Goal: Transaction & Acquisition: Book appointment/travel/reservation

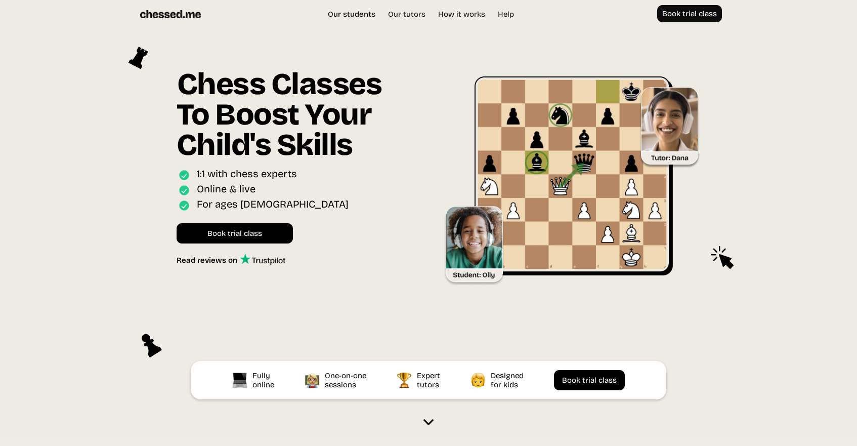
click at [366, 14] on link "Our students" at bounding box center [352, 14] width 58 height 10
click at [412, 18] on link "Our tutors" at bounding box center [406, 14] width 48 height 10
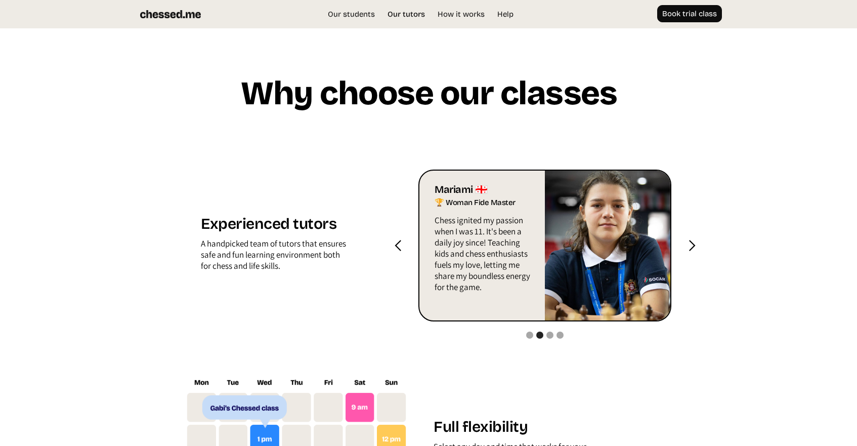
scroll to position [967, 0]
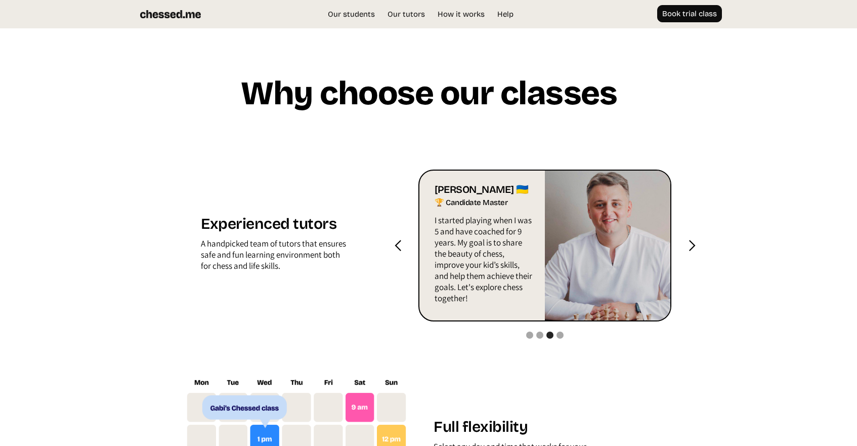
click at [693, 246] on div "next slide" at bounding box center [691, 245] width 13 height 13
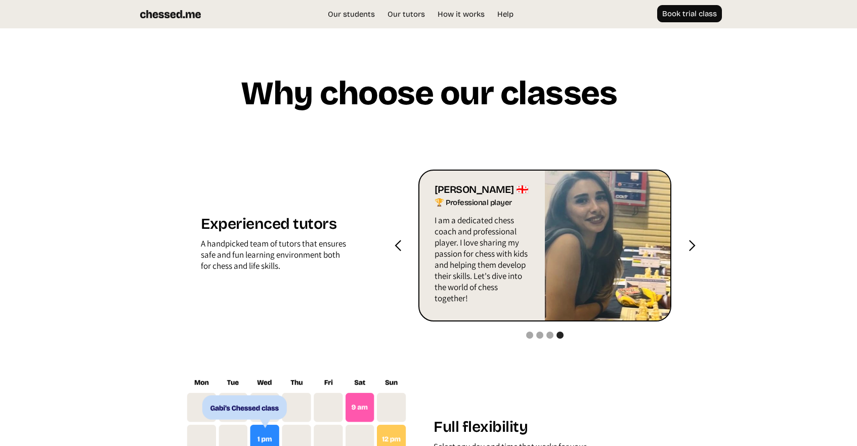
click at [693, 245] on div "next slide" at bounding box center [691, 245] width 13 height 13
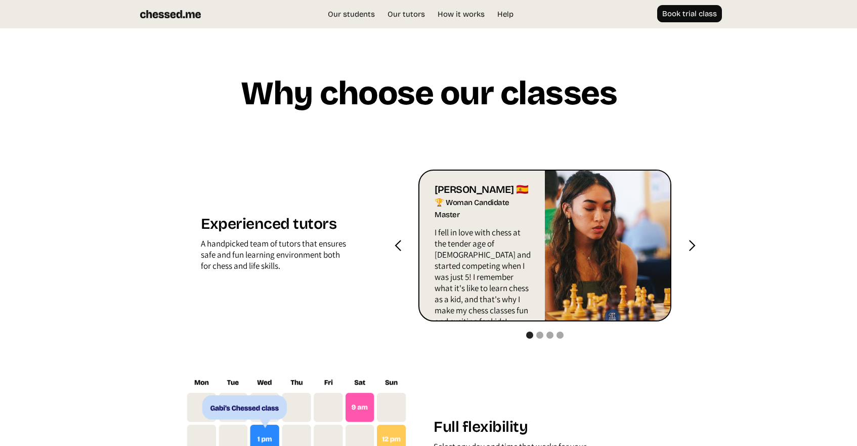
click at [693, 246] on div "next slide" at bounding box center [691, 245] width 13 height 13
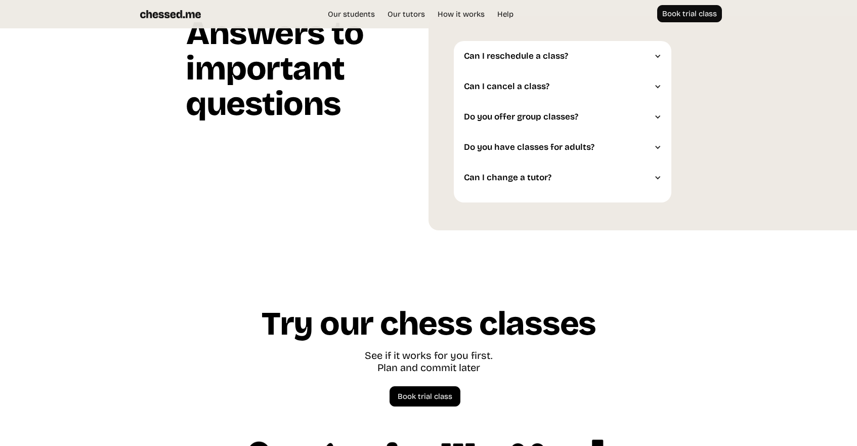
scroll to position [2638, 0]
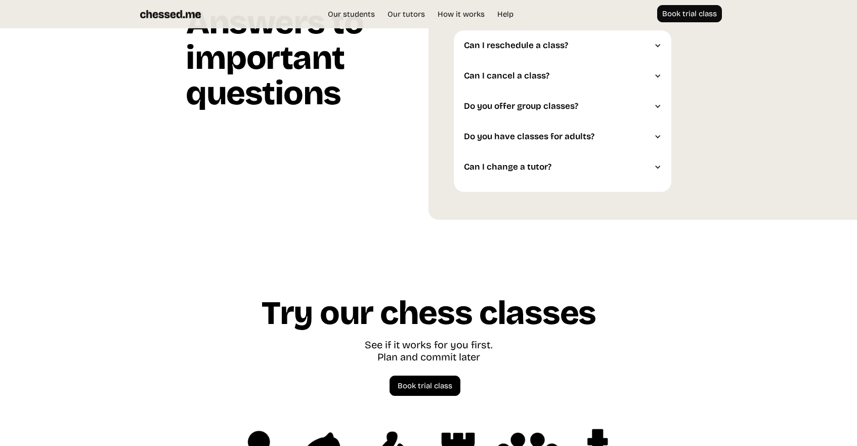
click at [657, 41] on div "Can I reschedule a class?" at bounding box center [563, 45] width 218 height 30
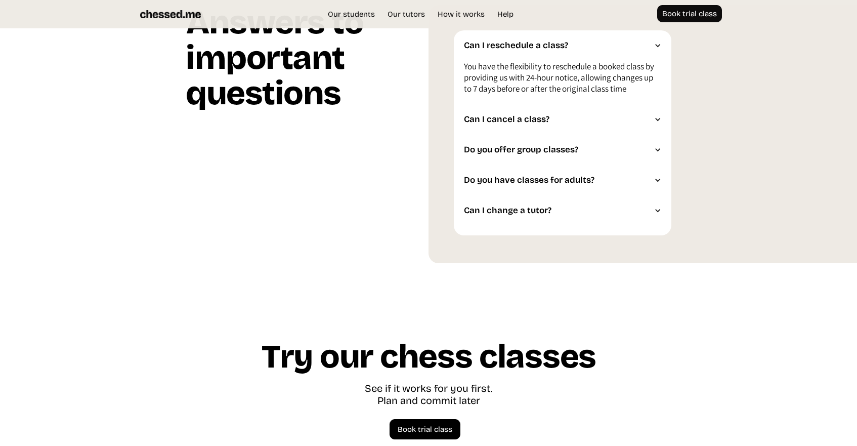
click at [651, 119] on div "Can I cancel a class?" at bounding box center [557, 119] width 187 height 10
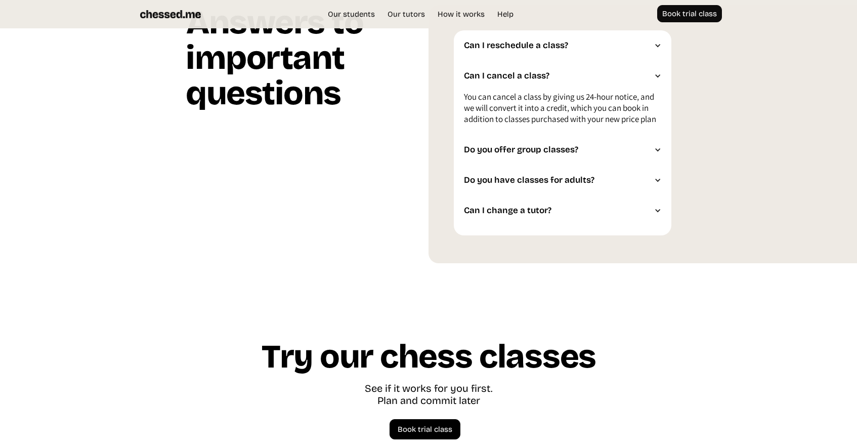
click at [659, 138] on div "Do you offer group classes?" at bounding box center [563, 150] width 218 height 30
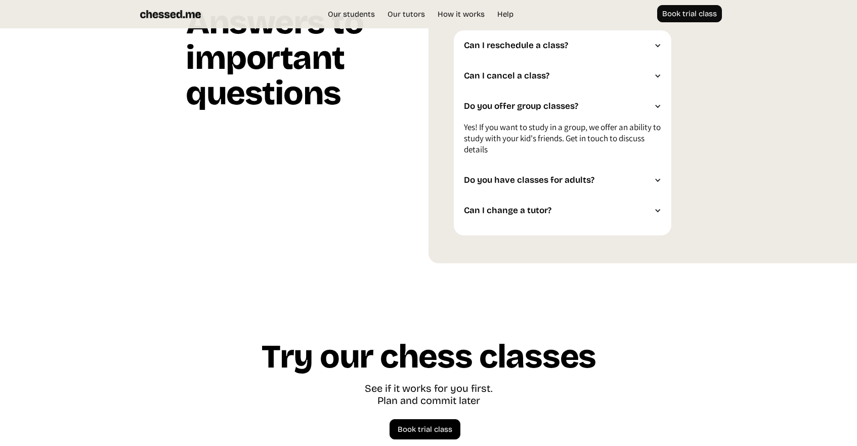
click at [658, 168] on div "Do you have classes for adults?" at bounding box center [563, 180] width 218 height 30
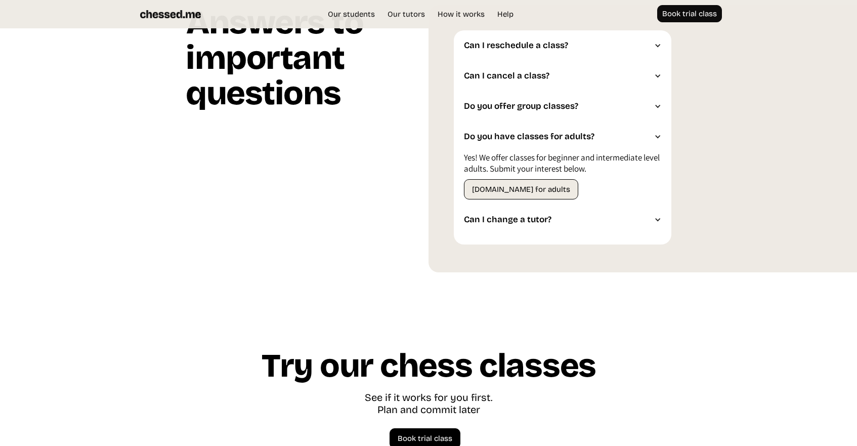
click at [652, 223] on div "Can I change a tutor?" at bounding box center [563, 219] width 218 height 30
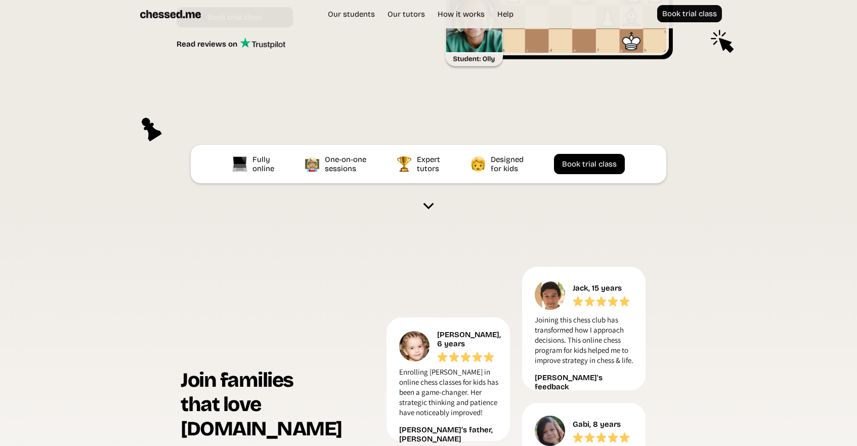
scroll to position [0, 0]
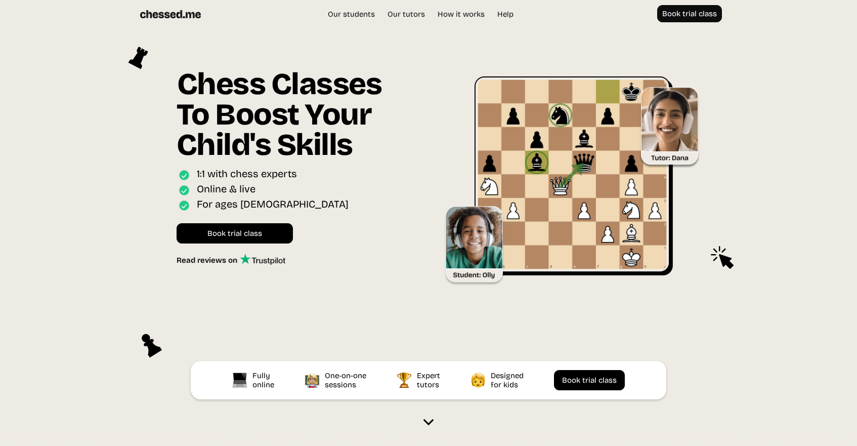
click at [468, 19] on div "Our students Our tutors Price How it works Help Book trial class UK EU US Book …" at bounding box center [428, 14] width 607 height 18
click at [466, 11] on link "How it works" at bounding box center [461, 14] width 57 height 10
click at [705, 21] on link "Book trial class" at bounding box center [689, 13] width 65 height 17
